Goal: Transaction & Acquisition: Purchase product/service

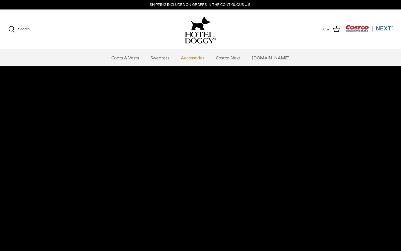
click at [196, 59] on link "Accessories" at bounding box center [193, 57] width 34 height 17
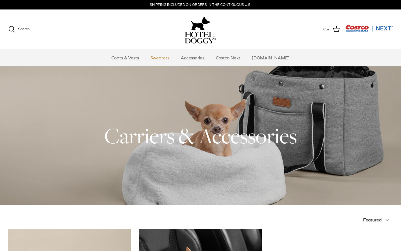
click at [169, 58] on link "Sweaters" at bounding box center [159, 57] width 29 height 17
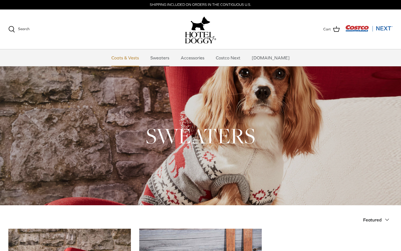
click at [134, 59] on link "Coats & Vests" at bounding box center [125, 57] width 38 height 17
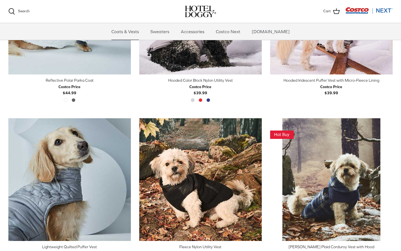
scroll to position [429, 0]
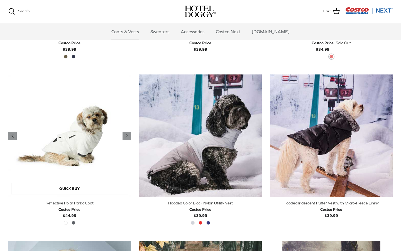
click at [76, 143] on img "Reflective Polar Parka Coat" at bounding box center [69, 135] width 123 height 123
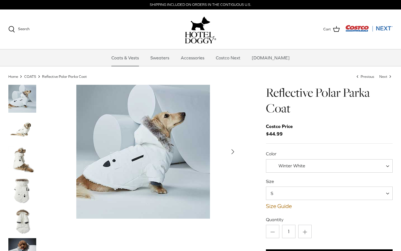
click at [280, 192] on span "S" at bounding box center [275, 193] width 18 height 6
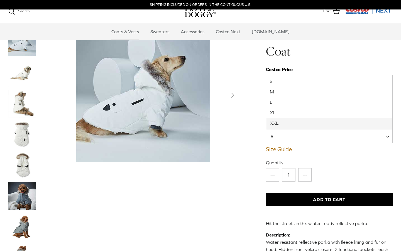
scroll to position [36, 0]
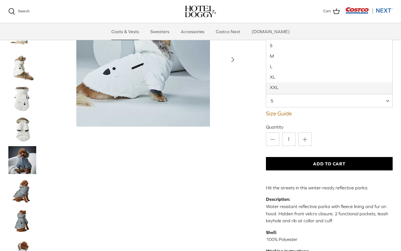
click at [25, 160] on img "Thumbnail Link" at bounding box center [22, 160] width 28 height 28
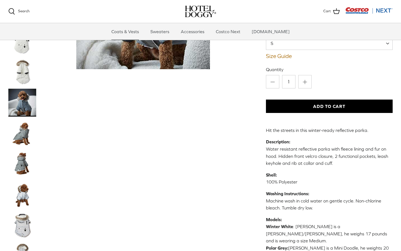
scroll to position [92, 0]
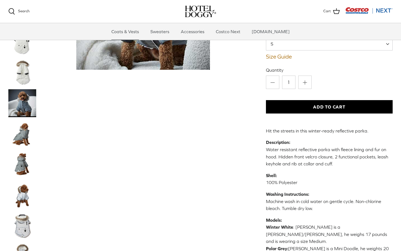
click at [23, 134] on img "Thumbnail Link" at bounding box center [22, 134] width 28 height 28
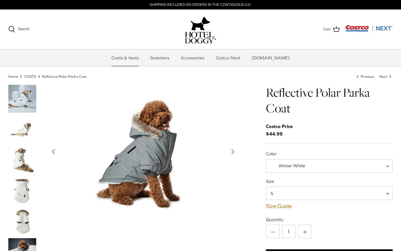
scroll to position [0, 0]
click at [358, 29] on img "Costco Next" at bounding box center [368, 28] width 47 height 7
